Goal: Transaction & Acquisition: Book appointment/travel/reservation

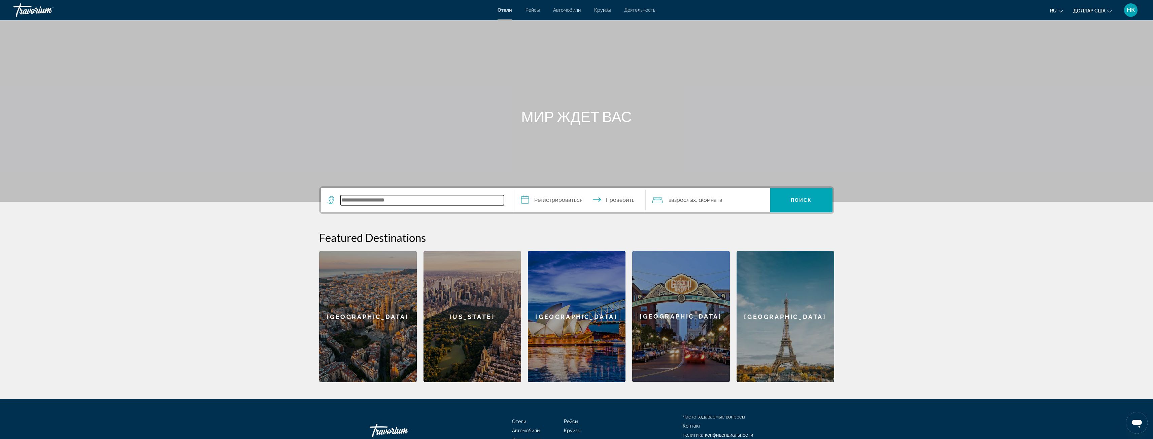
click at [409, 202] on input "Поиск отеля" at bounding box center [422, 200] width 163 height 10
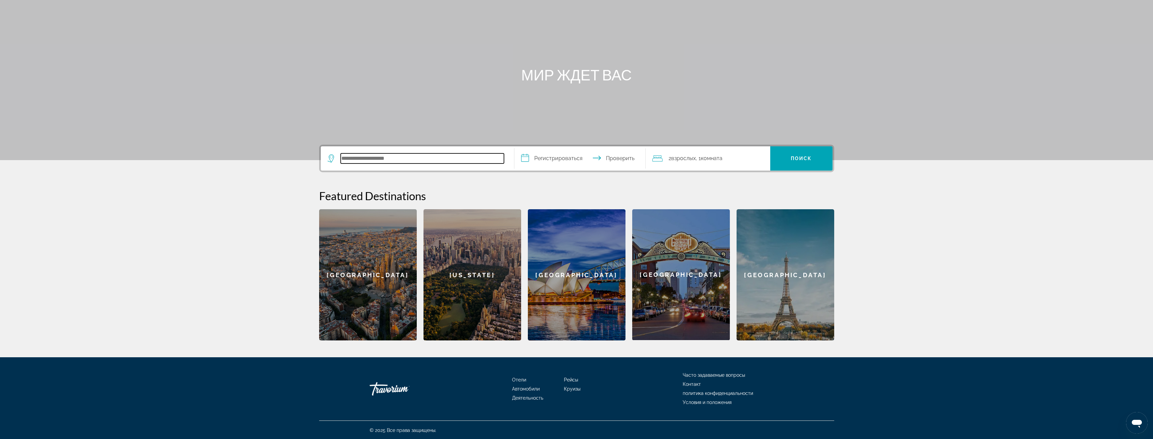
scroll to position [42, 0]
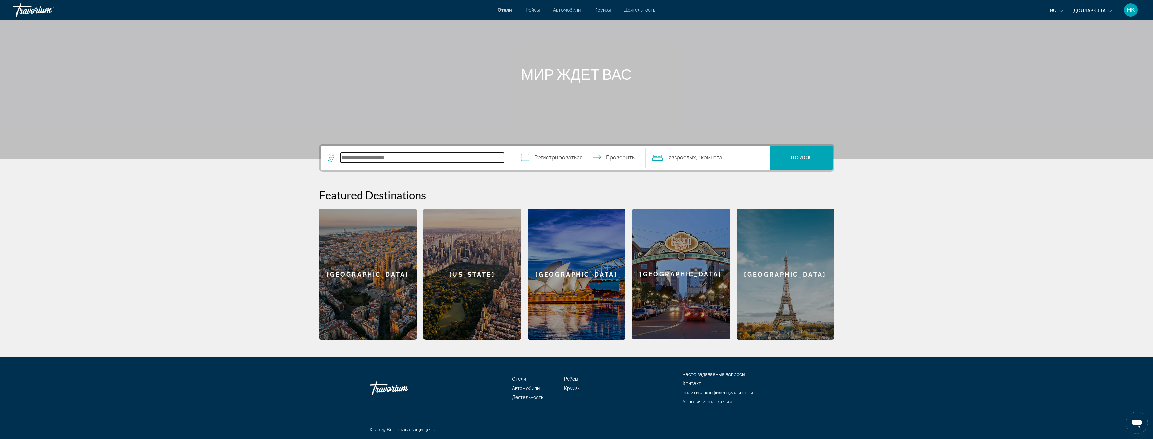
paste input "**********"
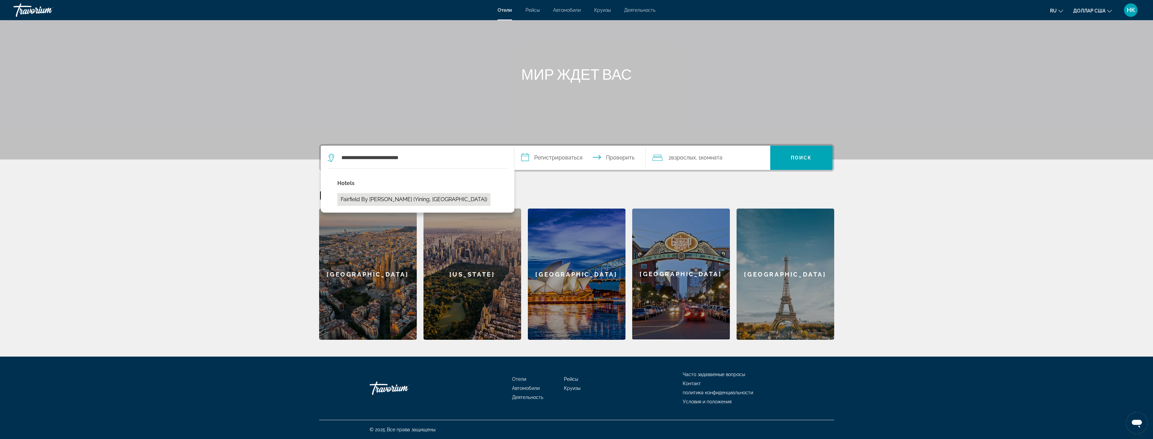
click at [398, 198] on button "Fairfield by [PERSON_NAME] (Yining, [GEOGRAPHIC_DATA])" at bounding box center [413, 199] width 153 height 13
type input "**********"
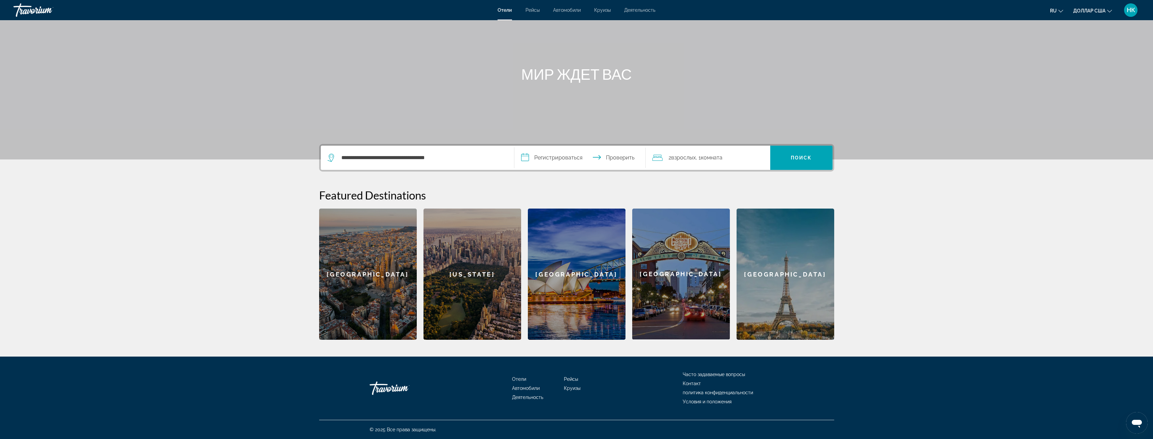
click at [575, 158] on input "**********" at bounding box center [581, 159] width 134 height 26
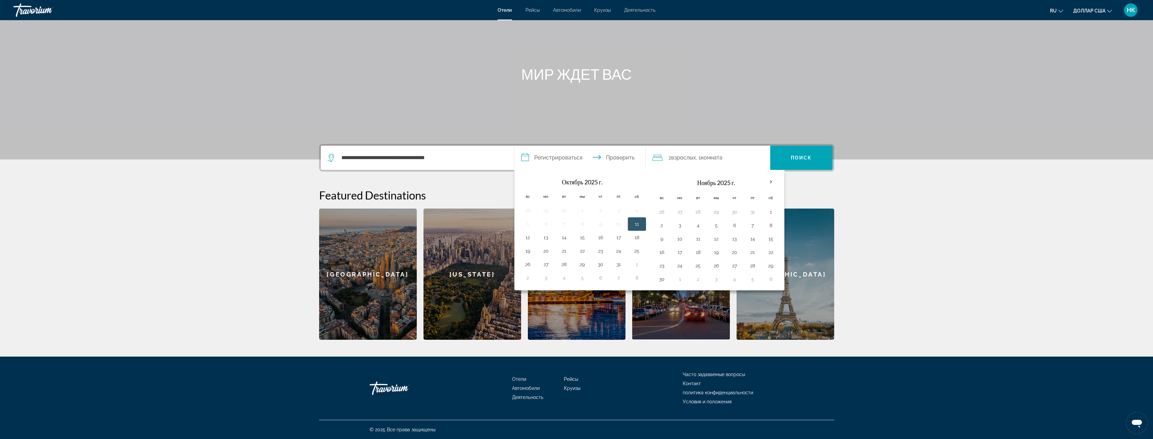
click at [1126, 10] on font "НК" at bounding box center [1130, 9] width 8 height 7
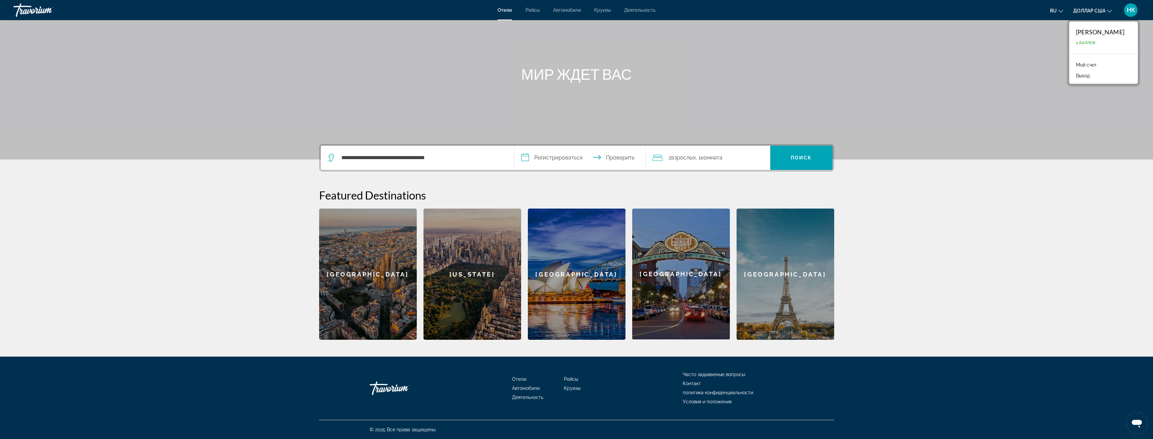
click at [1060, 12] on button "ru Английский Español французский Итальяно португальский русский" at bounding box center [1056, 11] width 13 height 10
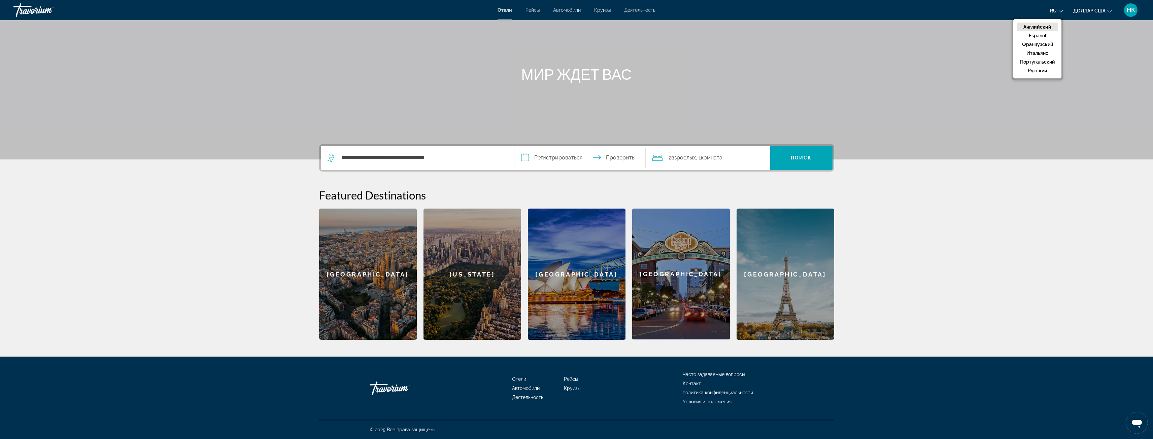
click at [1045, 25] on font "Английский" at bounding box center [1037, 26] width 28 height 5
click at [568, 156] on input "**********" at bounding box center [581, 159] width 134 height 26
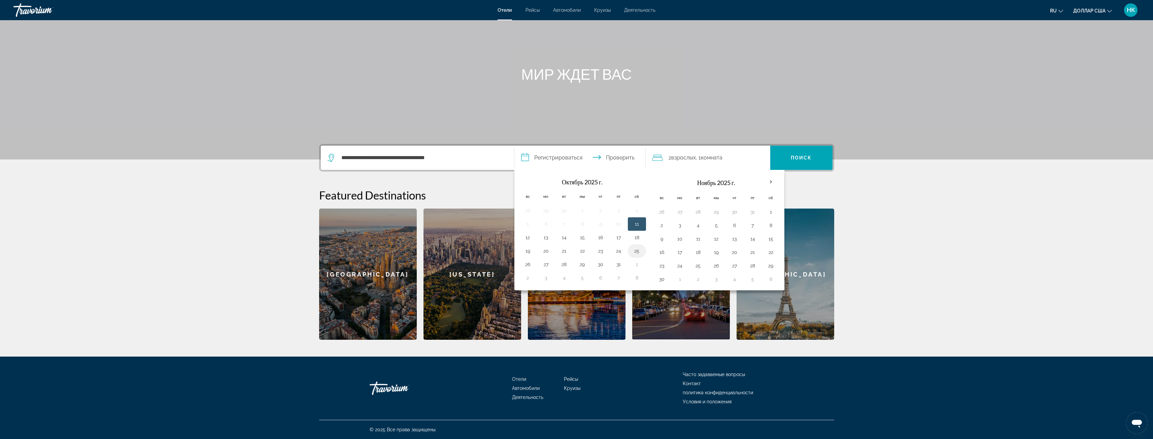
click at [634, 248] on button "25" at bounding box center [636, 250] width 11 height 9
click at [546, 262] on button "27" at bounding box center [545, 264] width 11 height 9
type input "**********"
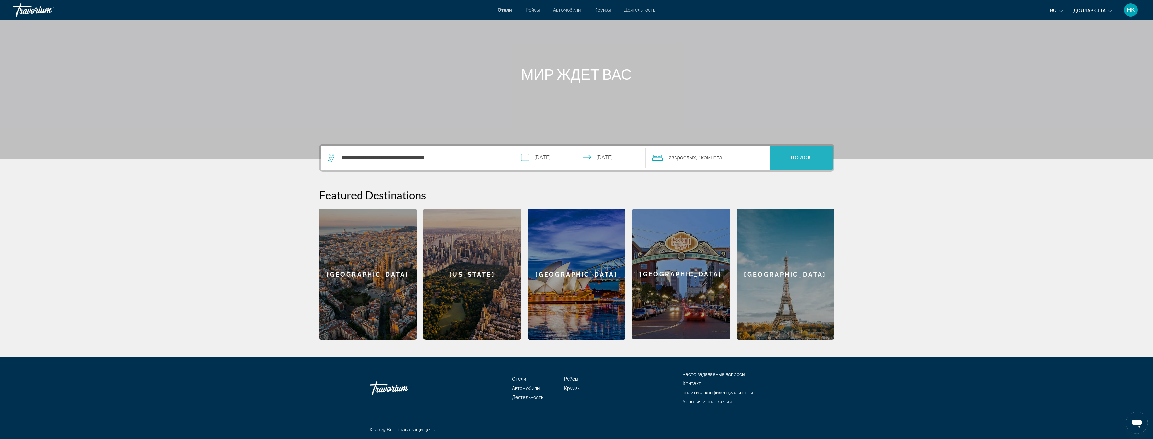
click at [795, 156] on font "Поиск" at bounding box center [801, 157] width 21 height 5
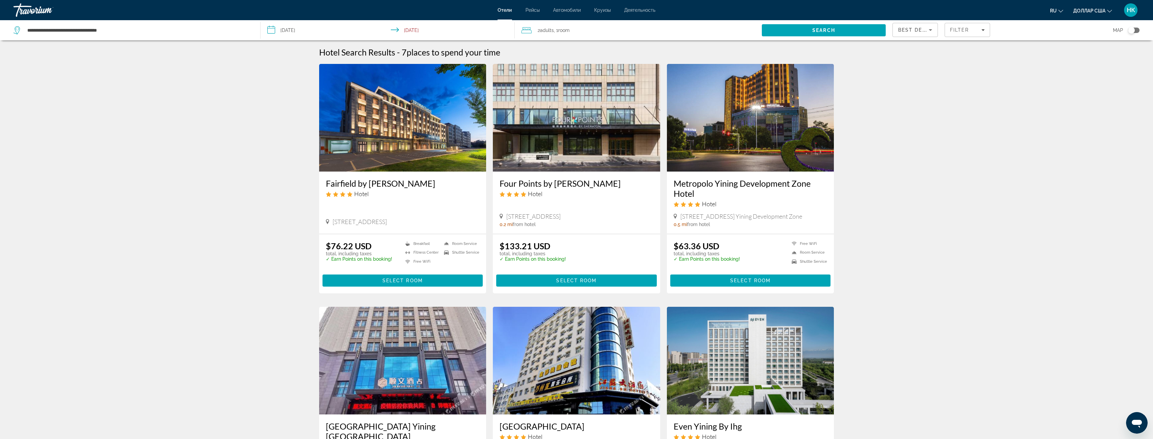
click at [363, 129] on img "Основное содержание" at bounding box center [402, 118] width 167 height 108
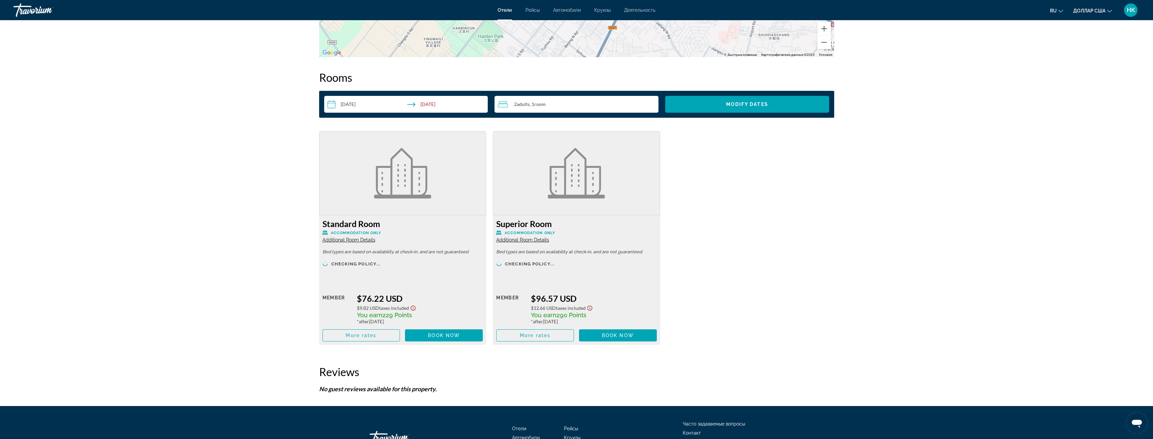
scroll to position [840, 0]
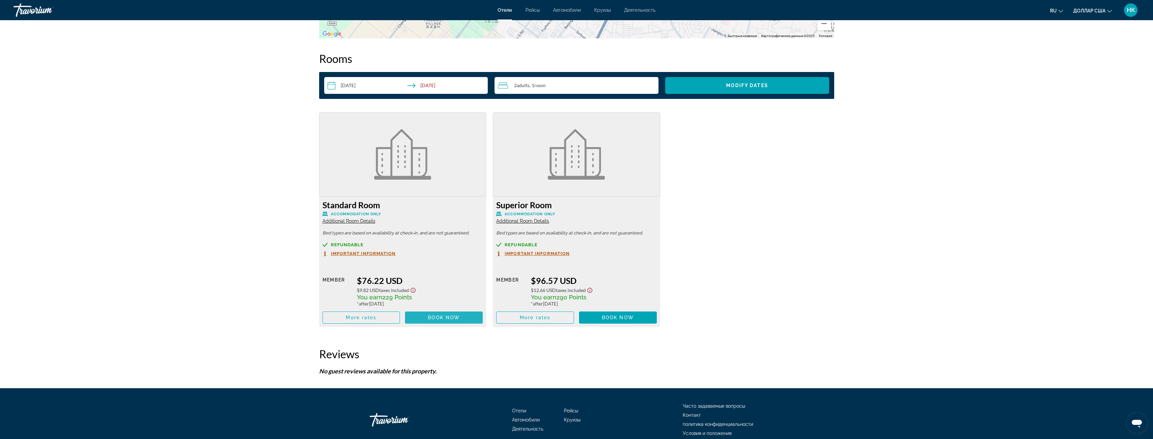
click at [423, 317] on span "Основное содержание" at bounding box center [444, 318] width 78 height 16
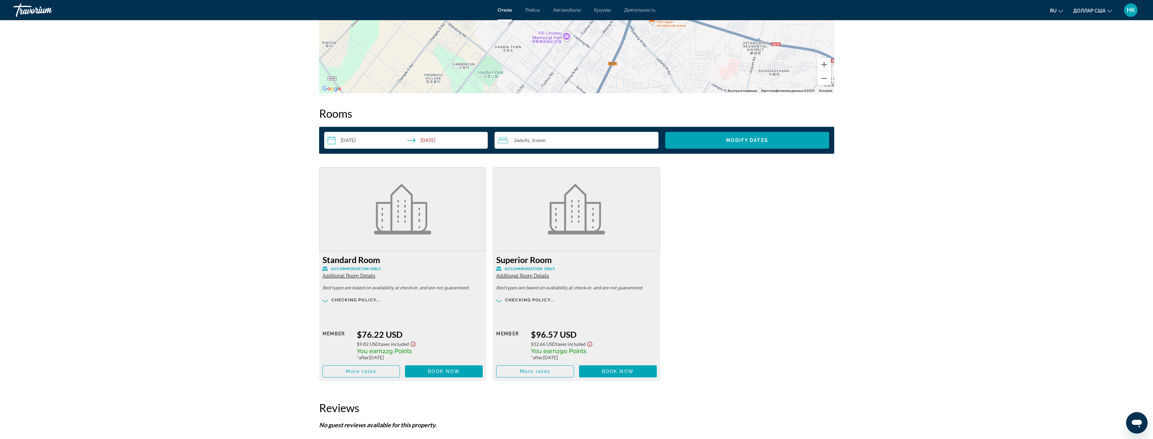
scroll to position [808, 0]
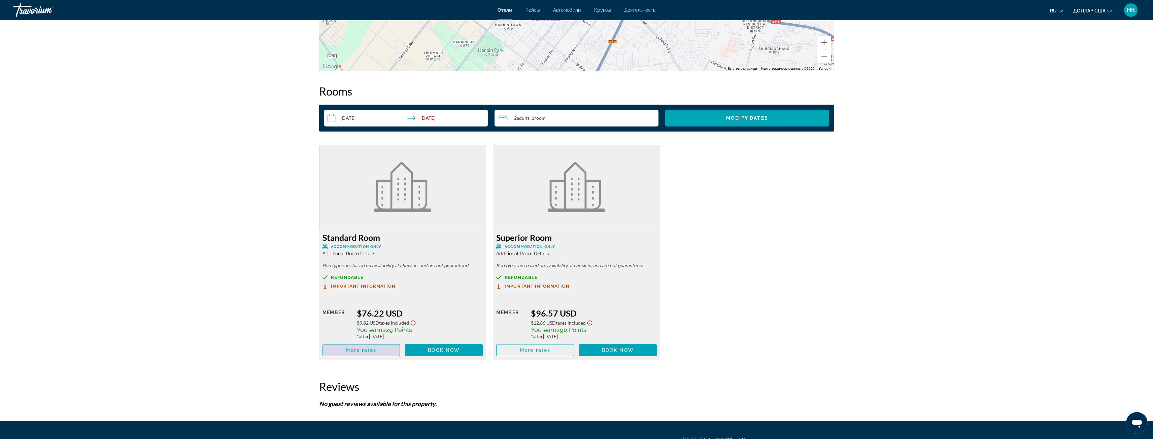
click at [351, 348] on span "More rates" at bounding box center [361, 350] width 31 height 5
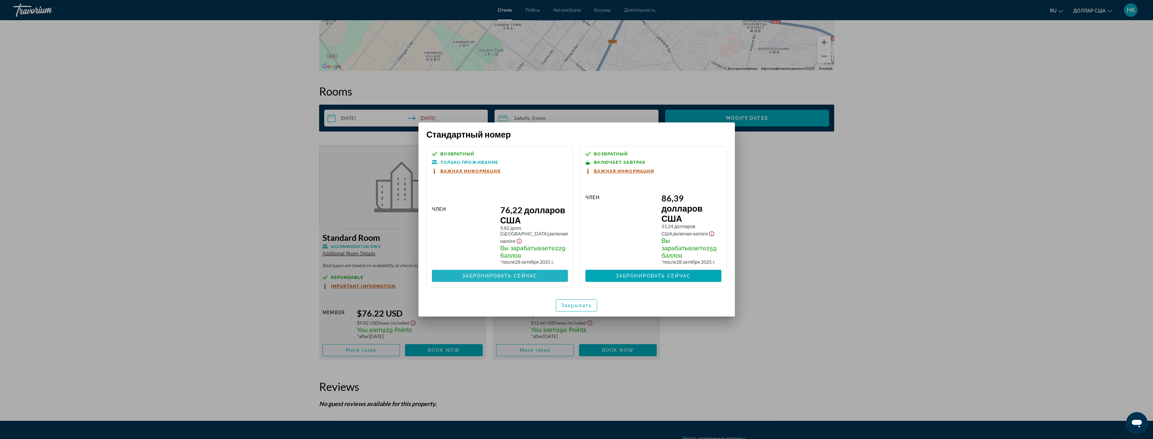
click at [487, 269] on span at bounding box center [500, 276] width 136 height 16
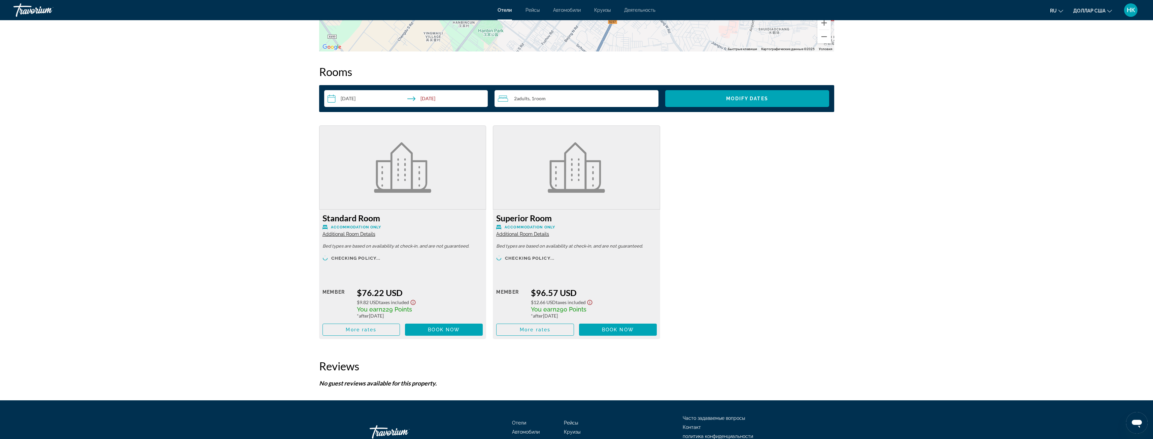
scroll to position [834, 0]
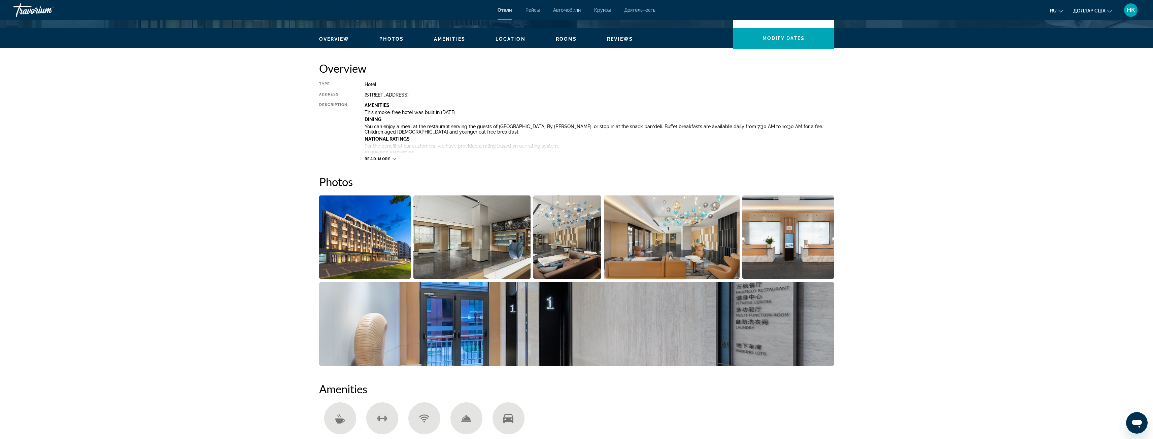
scroll to position [0, 0]
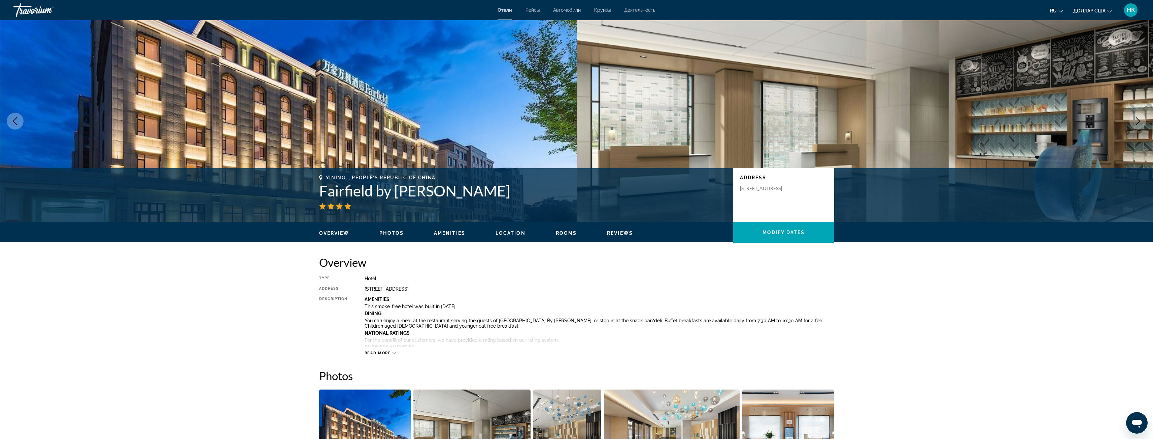
drag, startPoint x: 1130, startPoint y: 24, endPoint x: 1046, endPoint y: 294, distance: 283.0
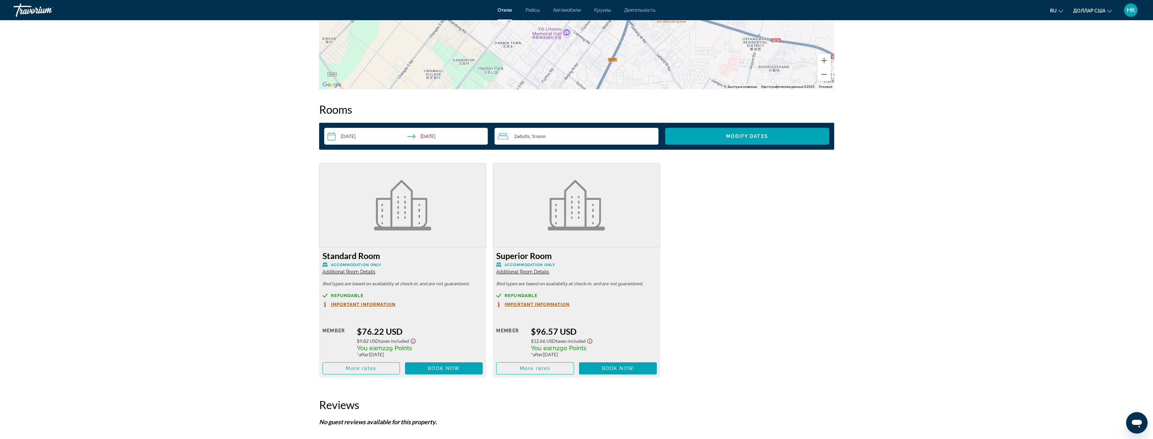
scroll to position [771, 0]
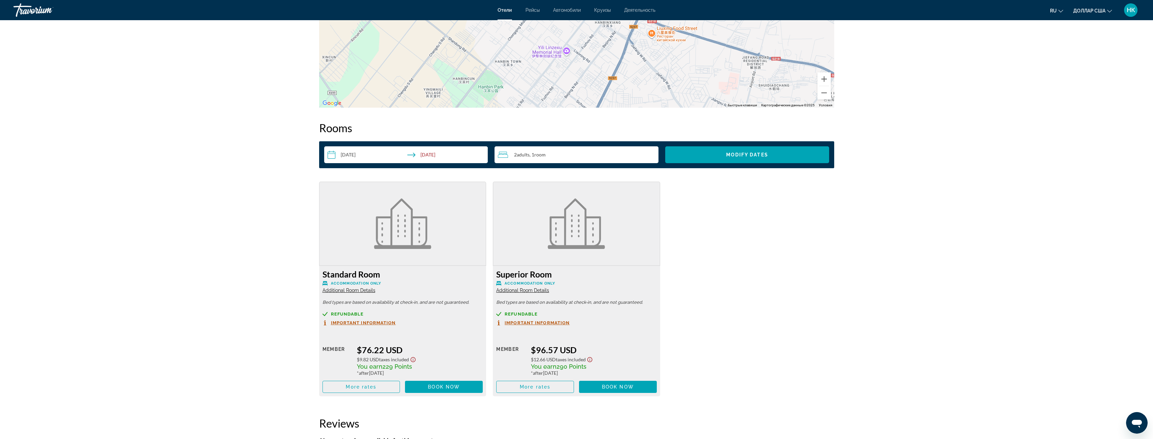
click at [431, 152] on input "**********" at bounding box center [407, 155] width 167 height 19
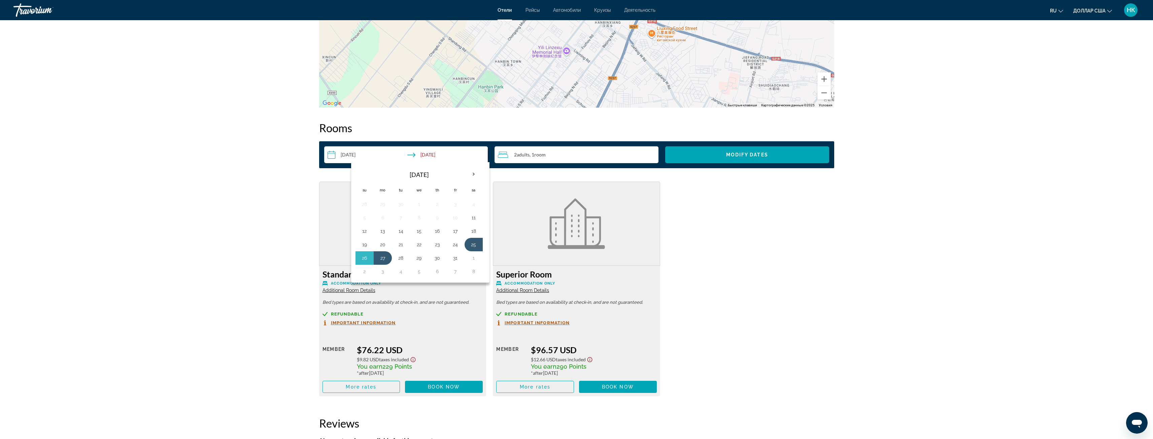
drag, startPoint x: 459, startPoint y: 417, endPoint x: 453, endPoint y: 416, distance: 6.1
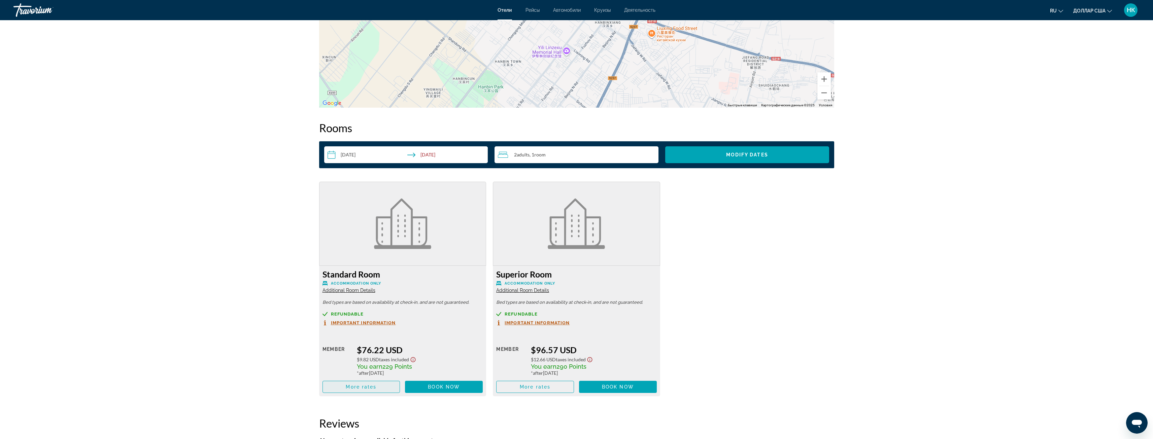
click at [388, 386] on span "Основное содержание" at bounding box center [361, 387] width 77 height 16
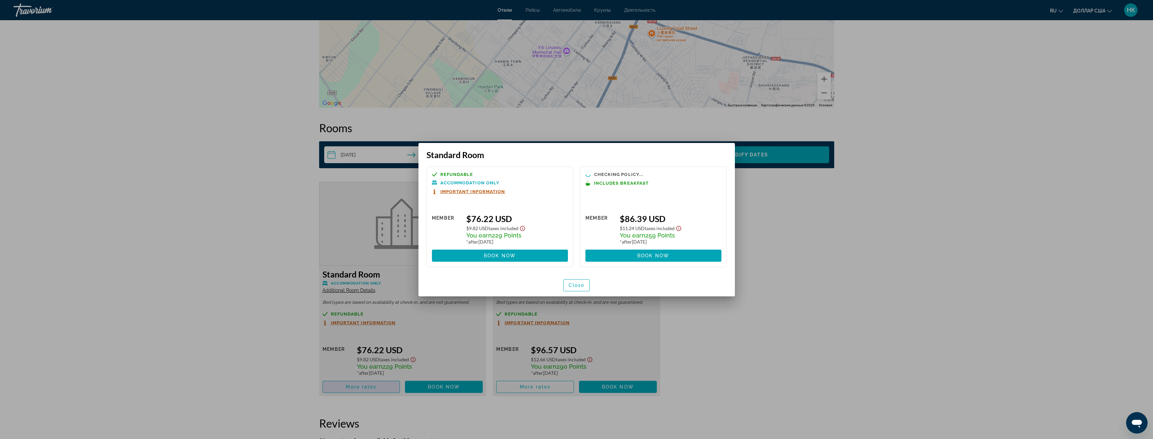
scroll to position [0, 0]
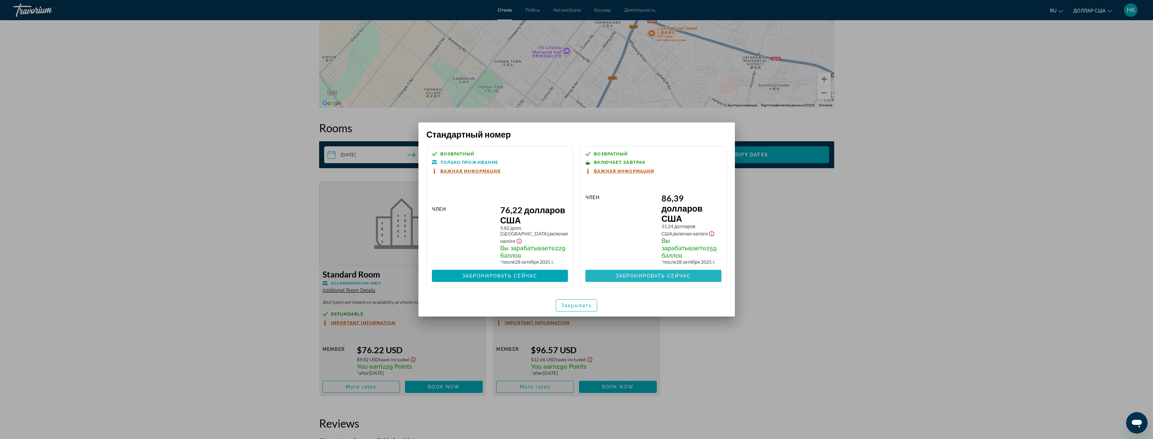
click at [671, 268] on span at bounding box center [653, 276] width 136 height 16
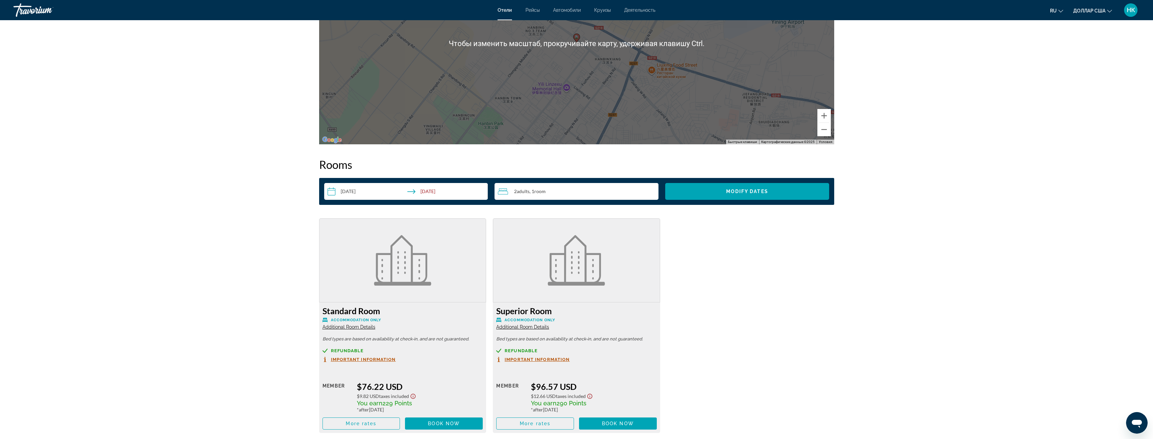
scroll to position [872, 0]
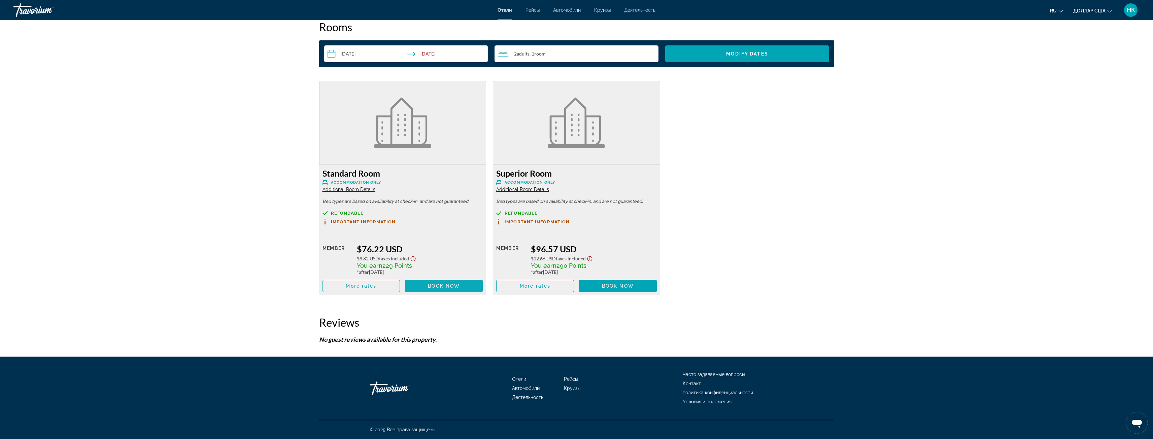
click at [434, 289] on span "Основное содержание" at bounding box center [444, 286] width 78 height 16
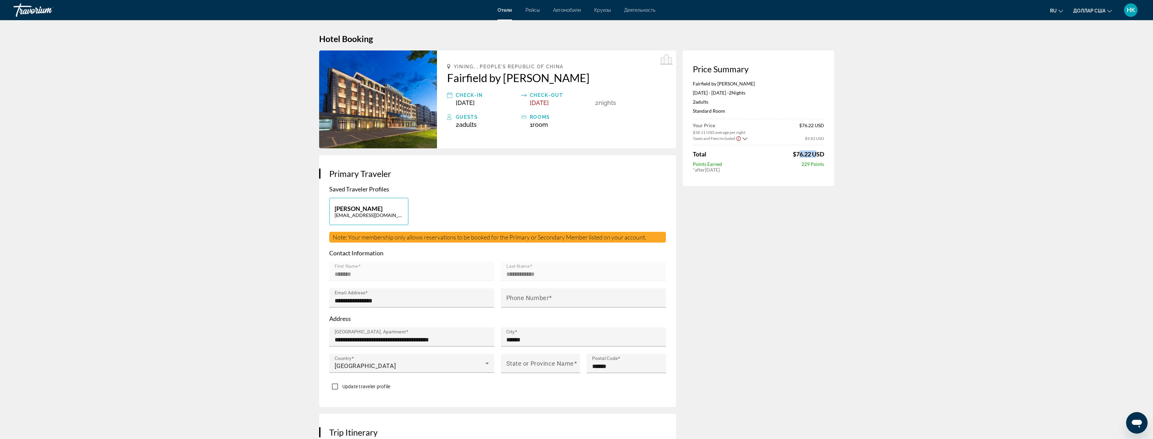
drag, startPoint x: 794, startPoint y: 155, endPoint x: 813, endPoint y: 155, distance: 18.8
click at [813, 155] on span "$76.22 USD" at bounding box center [808, 153] width 31 height 7
drag, startPoint x: 443, startPoint y: 69, endPoint x: 494, endPoint y: 81, distance: 52.6
click at [494, 81] on div "Yining, , People's [GEOGRAPHIC_DATA] Fairfield by [PERSON_NAME] Check-in [DATE]…" at bounding box center [556, 99] width 239 height 98
click at [594, 81] on h2 "Fairfield by [PERSON_NAME]" at bounding box center [556, 77] width 219 height 13
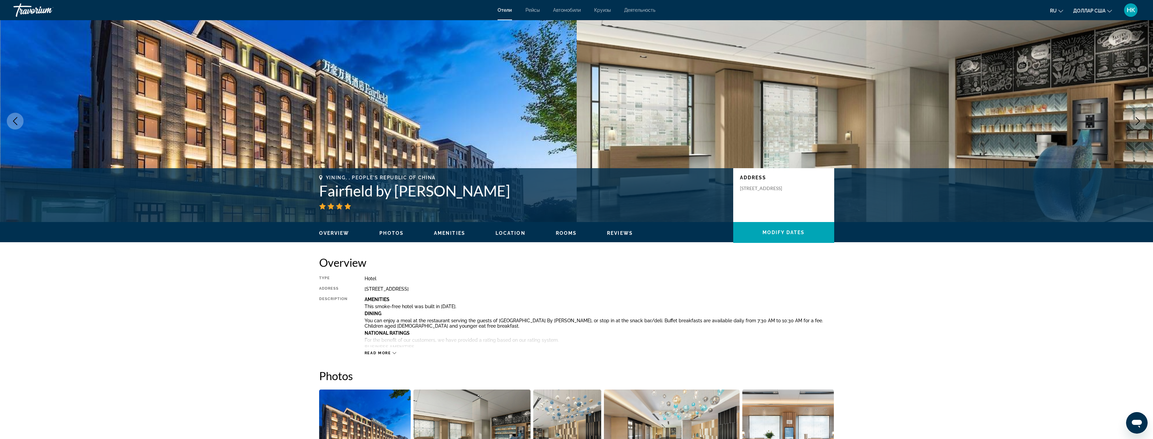
drag, startPoint x: 507, startPoint y: 188, endPoint x: 320, endPoint y: 188, distance: 187.4
click at [320, 188] on h1 "Fairfield by [PERSON_NAME]" at bounding box center [522, 190] width 407 height 17
copy h1 "Fairfield by [PERSON_NAME]"
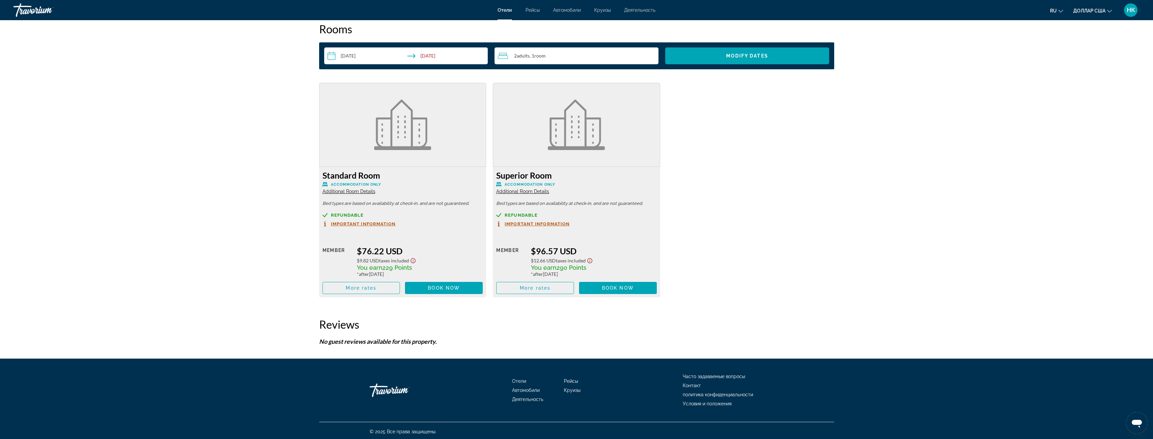
scroll to position [871, 0]
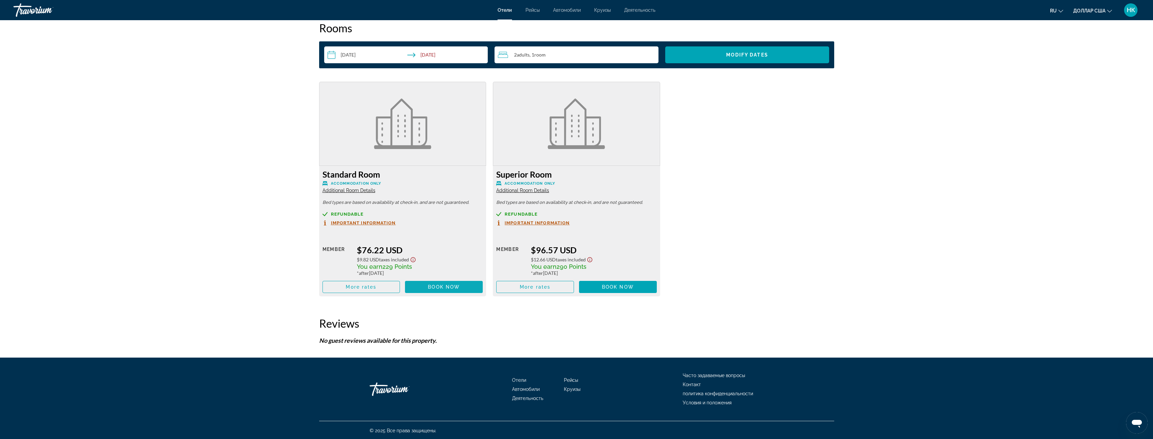
click at [434, 284] on span "Основное содержание" at bounding box center [444, 287] width 78 height 16
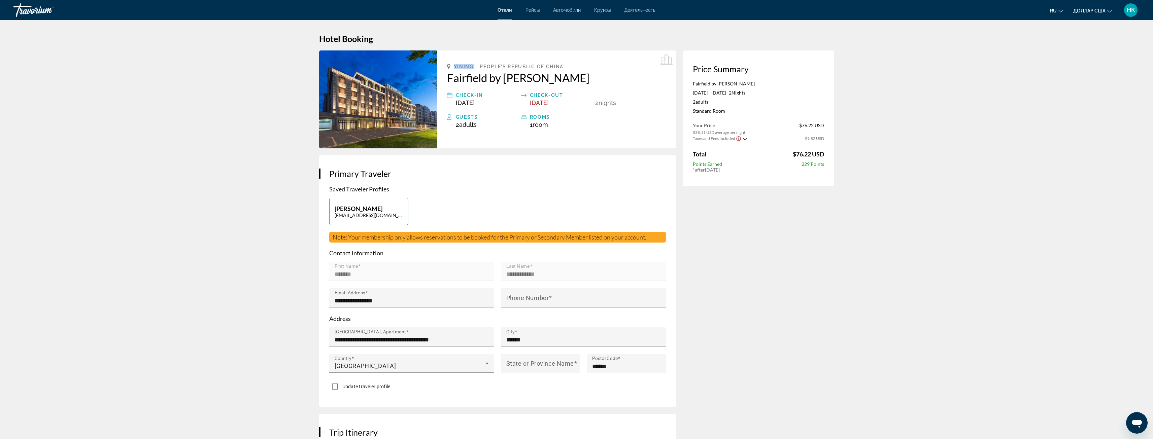
drag, startPoint x: 473, startPoint y: 65, endPoint x: 454, endPoint y: 63, distance: 19.6
click at [454, 63] on div "Yining, , People's [GEOGRAPHIC_DATA] Fairfield by [PERSON_NAME] Check-in [DATE]…" at bounding box center [556, 99] width 239 height 98
copy span "Yining"
click at [502, 108] on div "Yining, , People's [GEOGRAPHIC_DATA] Fairfield by [PERSON_NAME] Check-in [DATE]…" at bounding box center [556, 99] width 239 height 98
drag, startPoint x: 476, startPoint y: 64, endPoint x: 453, endPoint y: 68, distance: 23.2
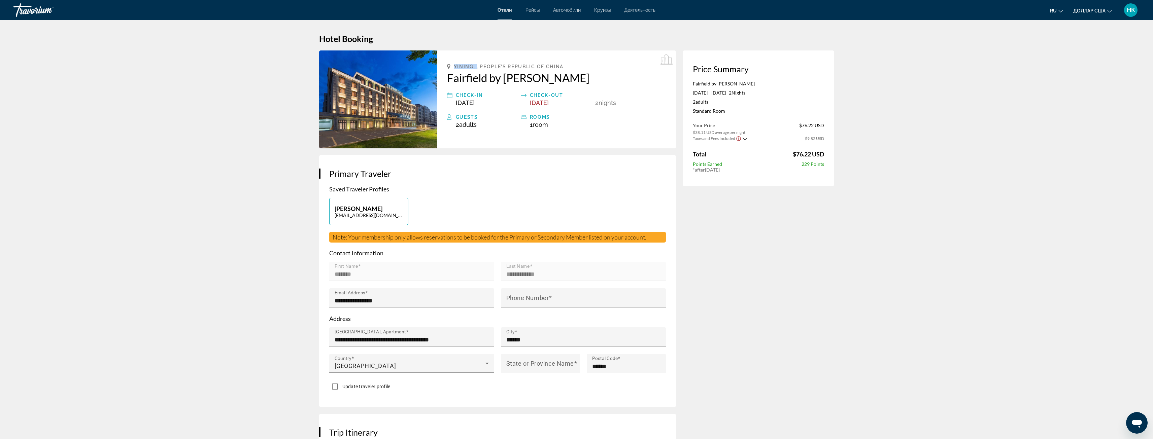
click at [453, 68] on div "Yining, , People's [GEOGRAPHIC_DATA] Fairfield by [PERSON_NAME] Check-in [DATE]…" at bounding box center [556, 99] width 239 height 98
copy span "Yining,"
drag, startPoint x: 444, startPoint y: 71, endPoint x: 589, endPoint y: 80, distance: 145.0
click at [589, 80] on div "Yining, , People's [GEOGRAPHIC_DATA] Fairfield by [PERSON_NAME] Check-in [DATE]…" at bounding box center [556, 99] width 239 height 98
copy h2 "Fairfield by [PERSON_NAME]"
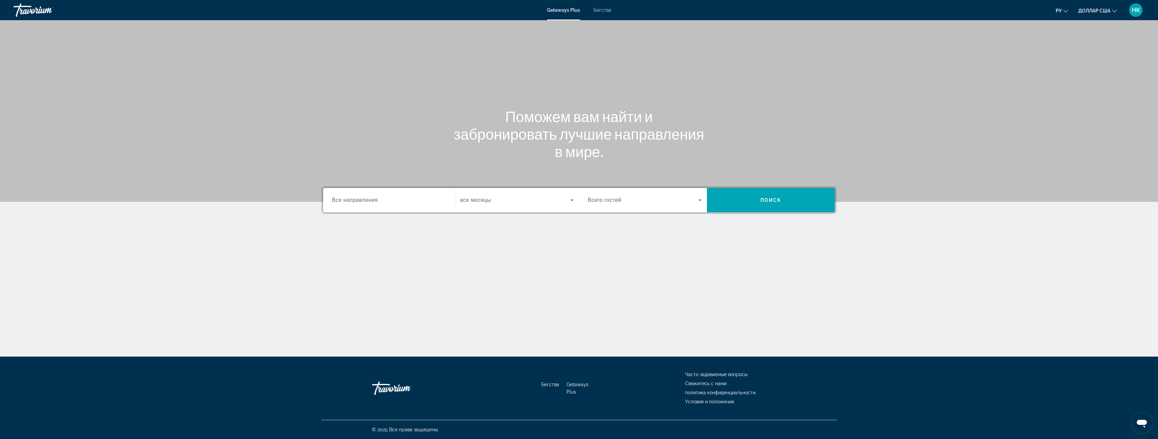
click at [409, 208] on div "Виджет поиска" at bounding box center [389, 200] width 114 height 19
click at [334, 287] on icon "Toggle Asia (2,549 units available) submenu" at bounding box center [332, 288] width 7 height 7
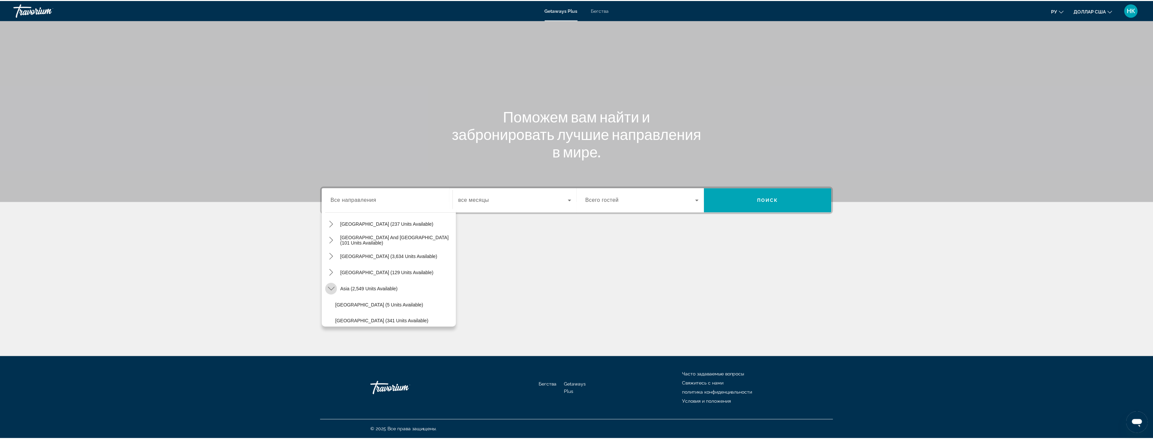
scroll to position [165, 0]
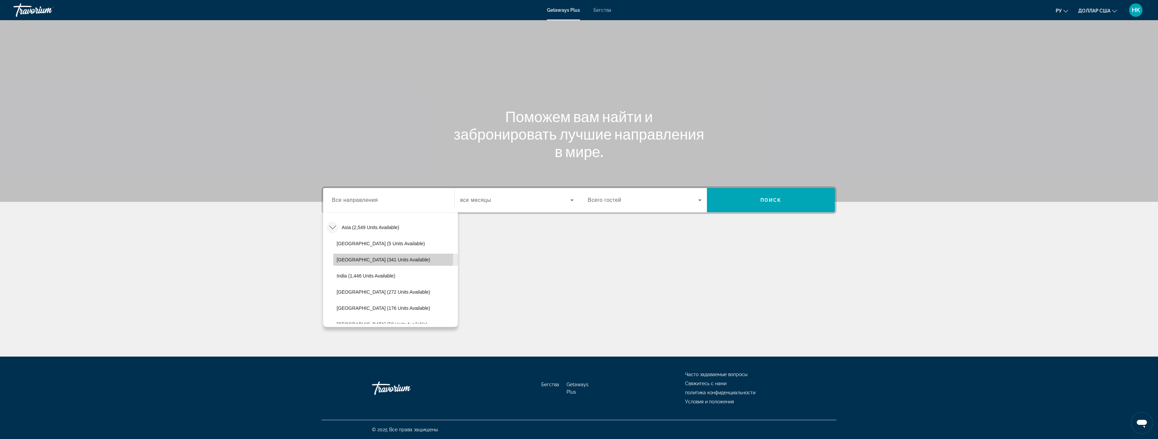
click at [358, 257] on span "China (341 units available)" at bounding box center [384, 259] width 94 height 5
type input "**********"
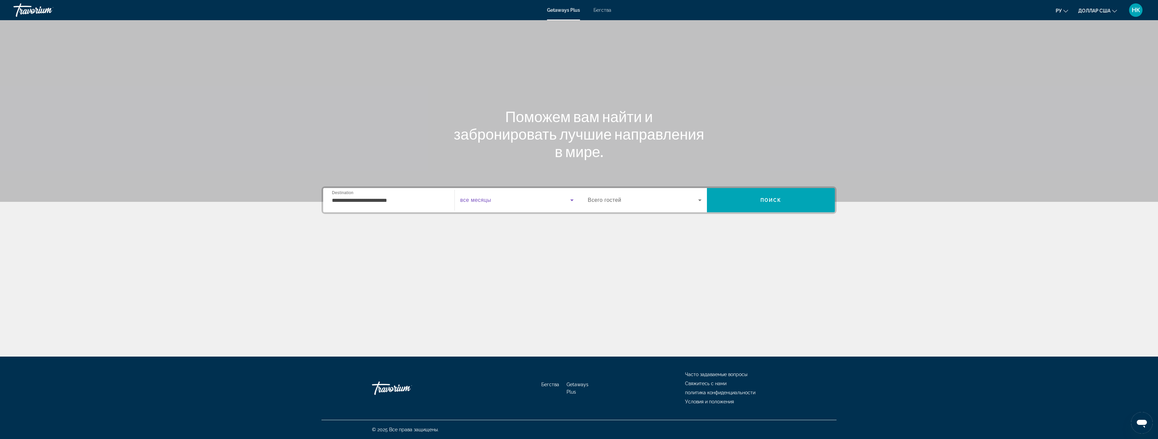
click at [518, 202] on span "Виджет поиска" at bounding box center [515, 200] width 110 height 8
click at [492, 237] on font "октябрь 2025 г." at bounding box center [476, 236] width 33 height 5
click at [700, 199] on icon "Виджет поиска" at bounding box center [700, 200] width 8 height 8
click at [647, 235] on mat-option "2 путешественника" at bounding box center [644, 237] width 125 height 16
click at [771, 208] on span "Поиск" at bounding box center [771, 200] width 128 height 16
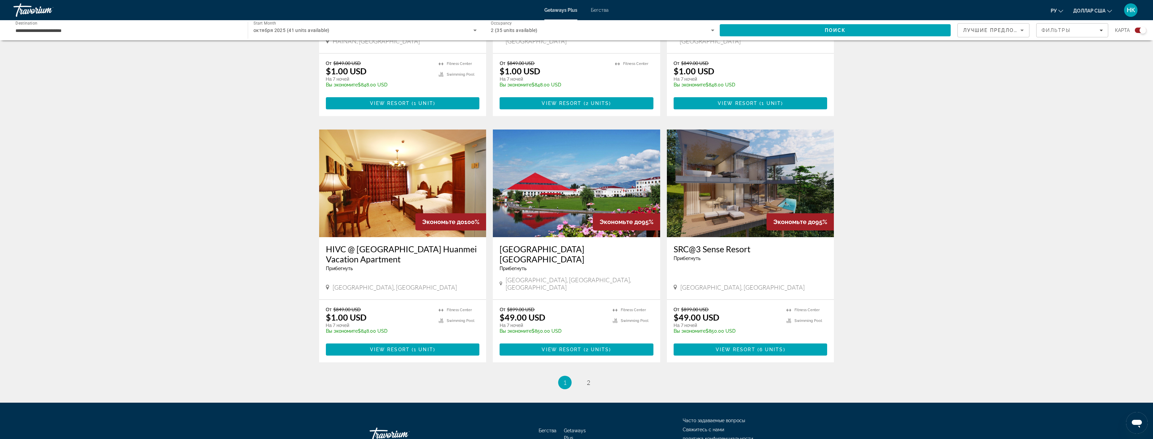
scroll to position [878, 0]
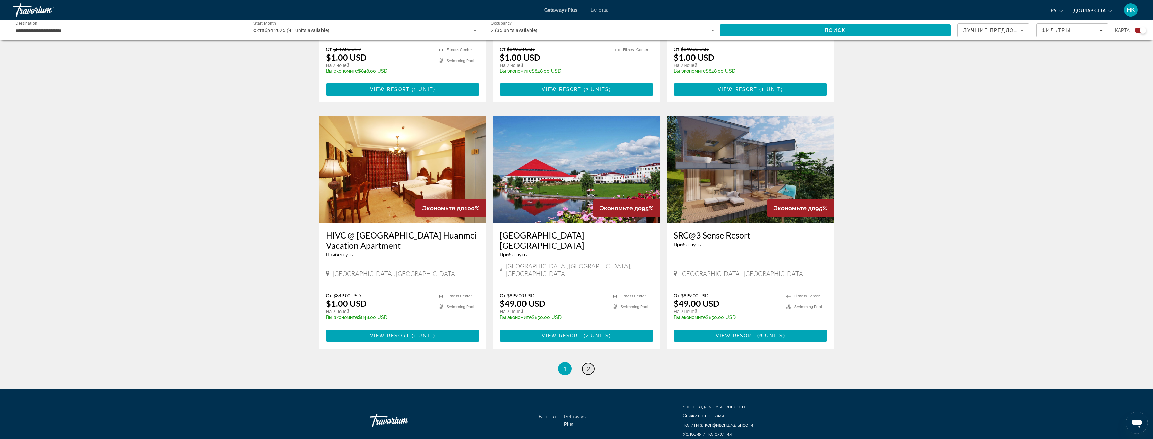
click at [585, 363] on link "page 2" at bounding box center [588, 369] width 12 height 12
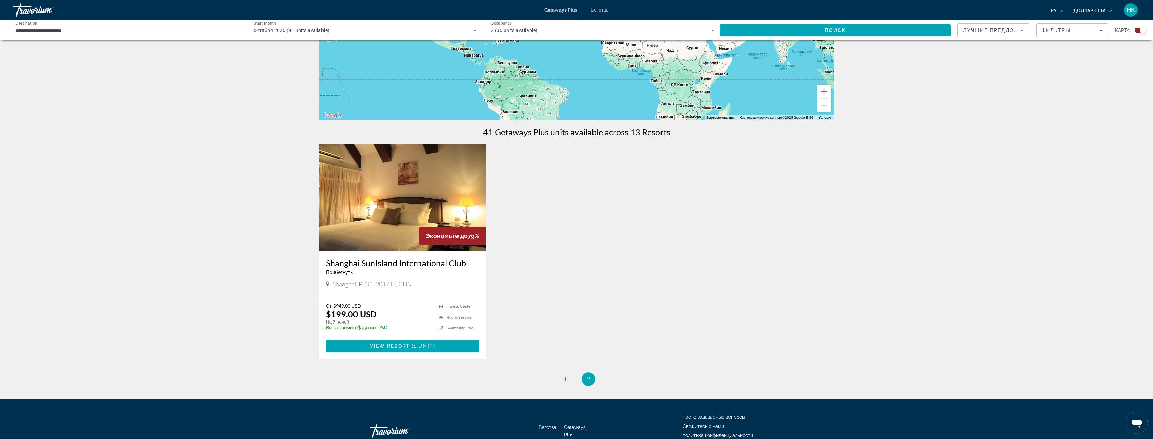
scroll to position [172, 0]
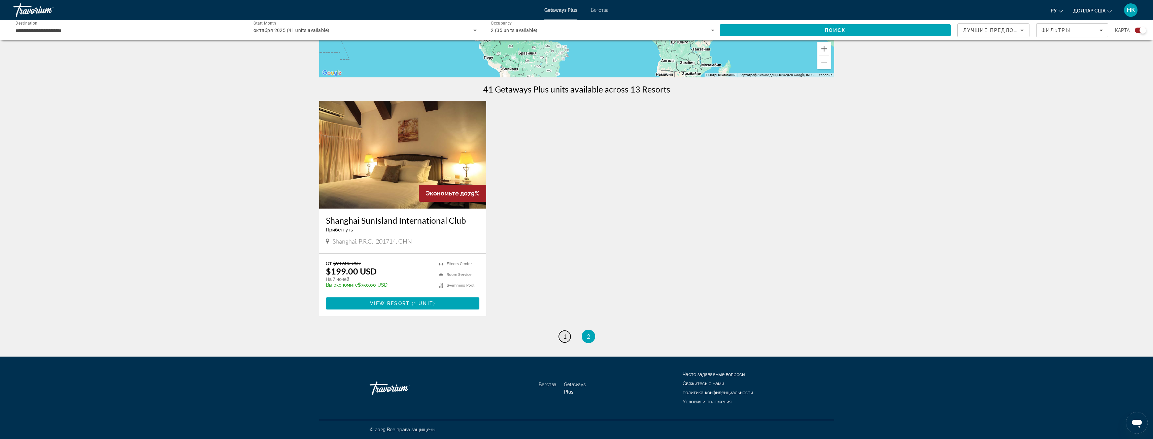
click at [567, 338] on link "page 1" at bounding box center [565, 337] width 12 height 12
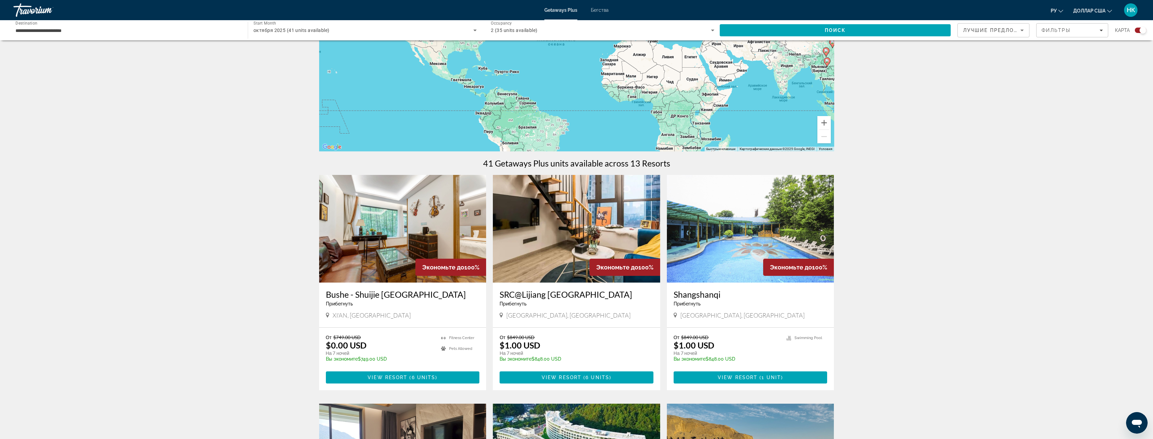
scroll to position [168, 0]
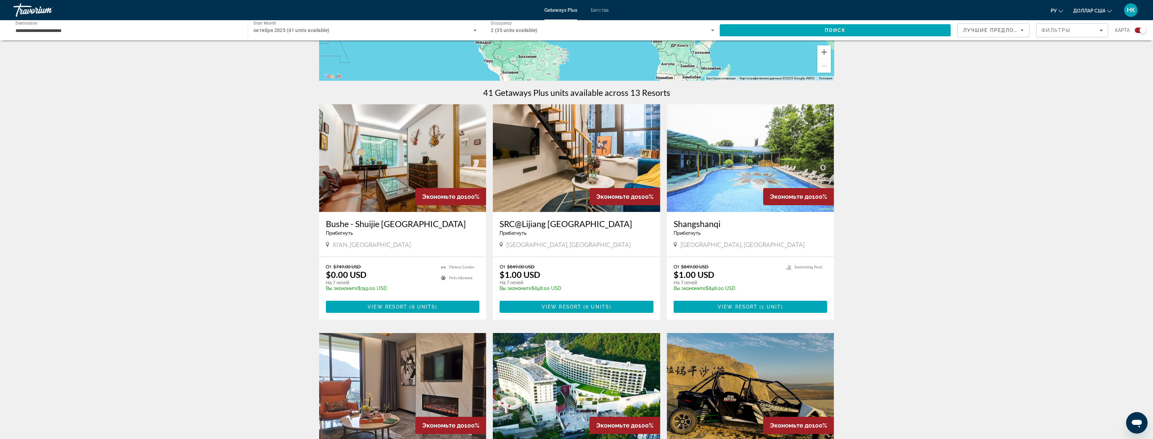
click at [372, 156] on img "Основное содержание" at bounding box center [402, 158] width 167 height 108
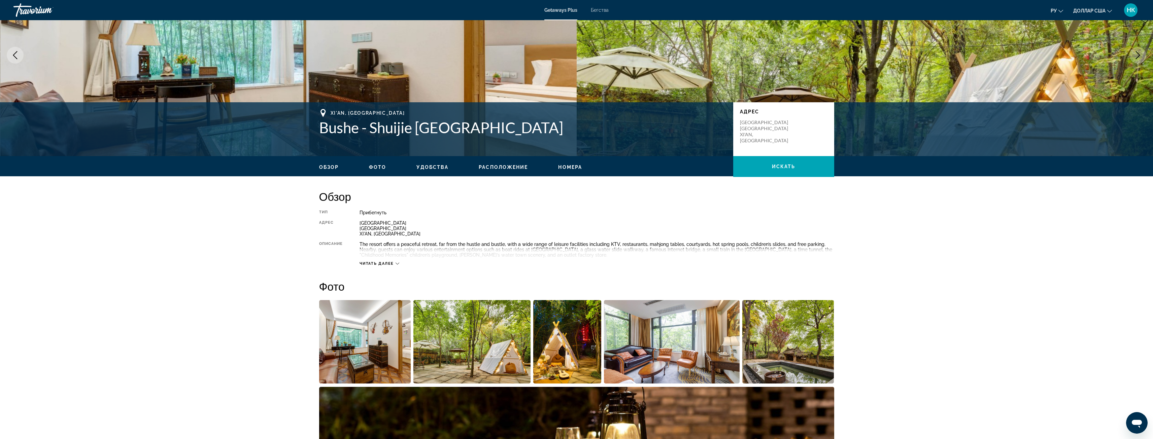
scroll to position [67, 0]
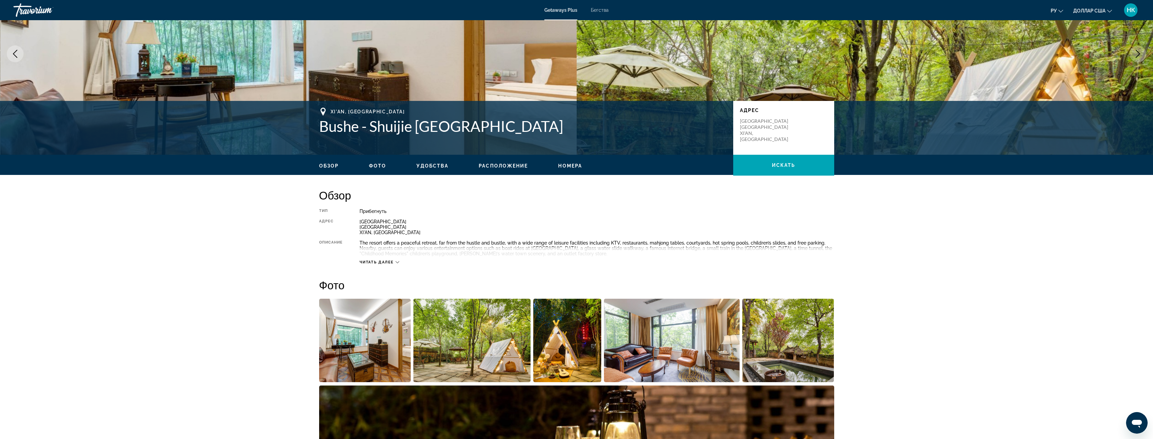
click at [397, 258] on div "Читать далее" at bounding box center [596, 255] width 474 height 19
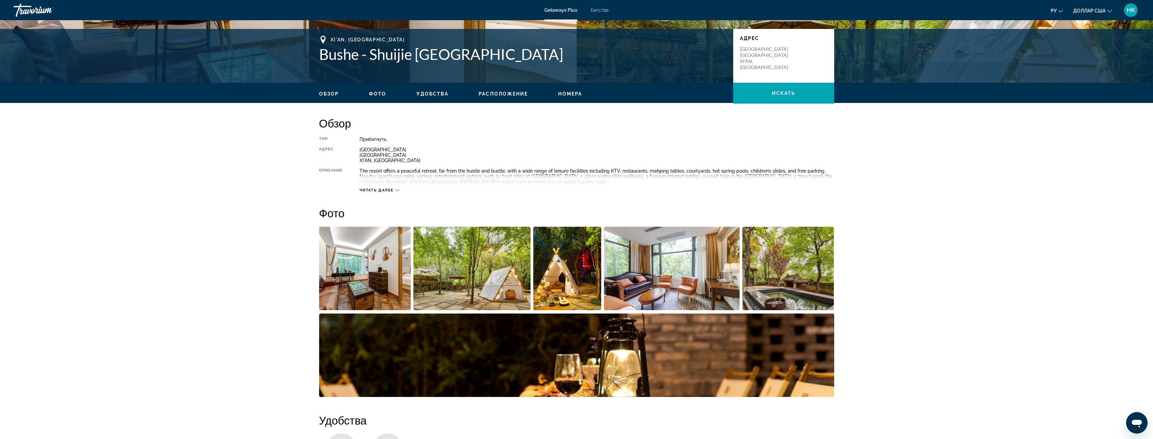
scroll to position [0, 0]
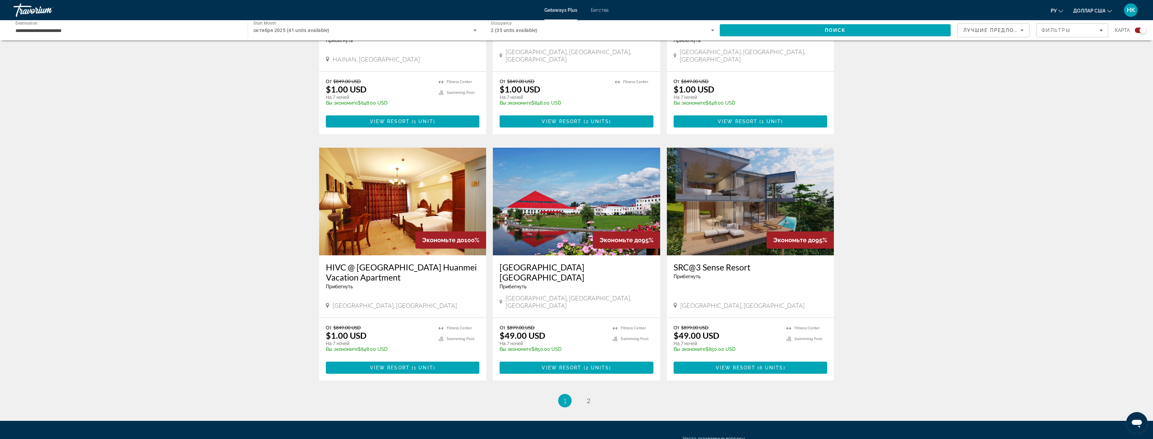
scroll to position [875, 0]
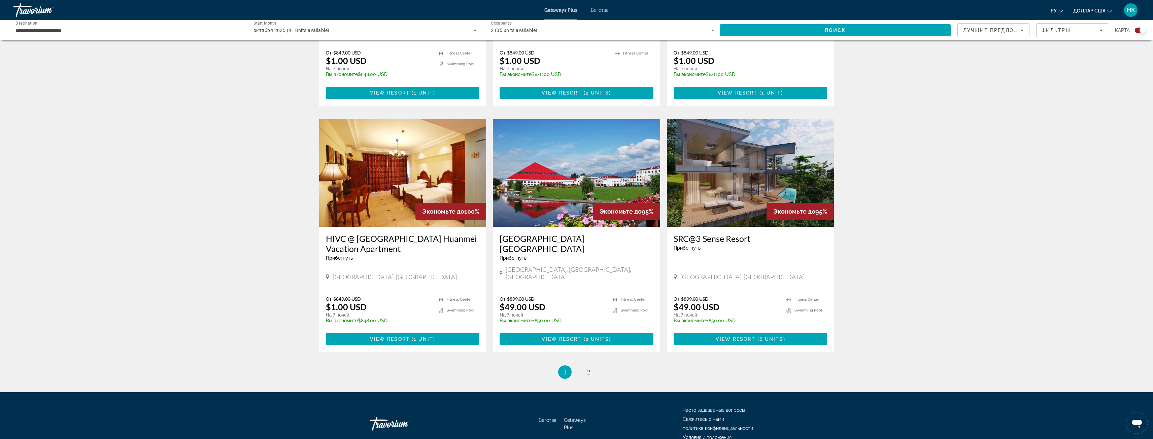
click at [595, 365] on ul "1 / 2 You're on page 1 page 2" at bounding box center [576, 371] width 515 height 13
click at [585, 366] on link "page 2" at bounding box center [588, 372] width 12 height 12
